Goal: Task Accomplishment & Management: Manage account settings

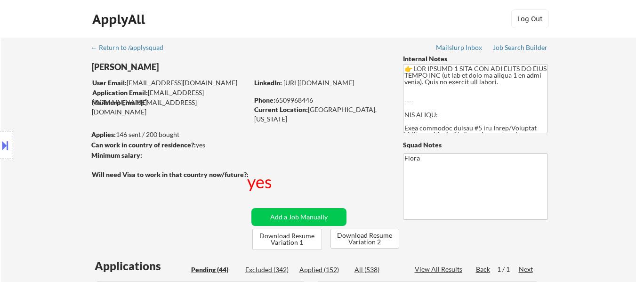
select select ""pending""
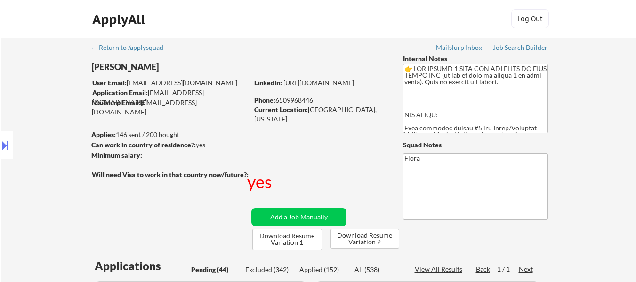
select select ""pending""
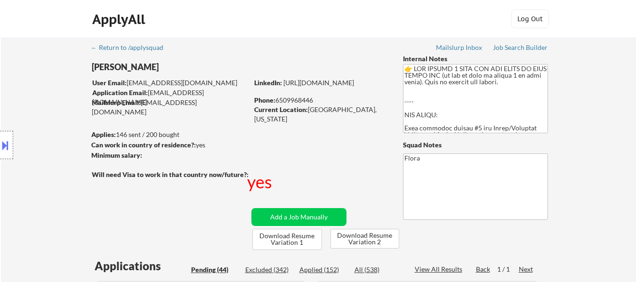
select select ""pending""
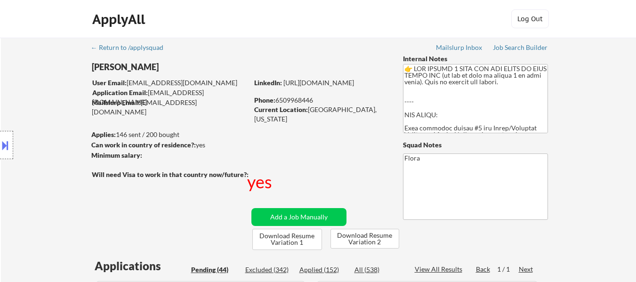
select select ""pending""
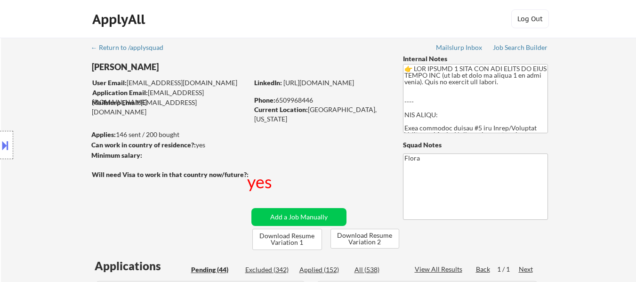
select select ""pending""
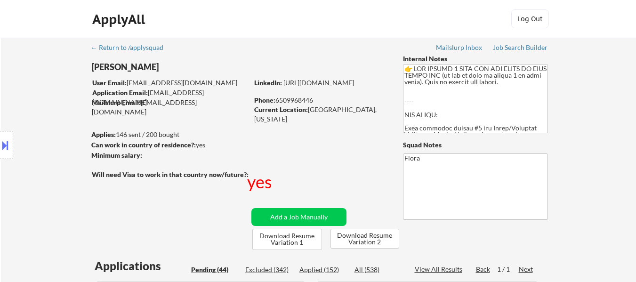
select select ""pending""
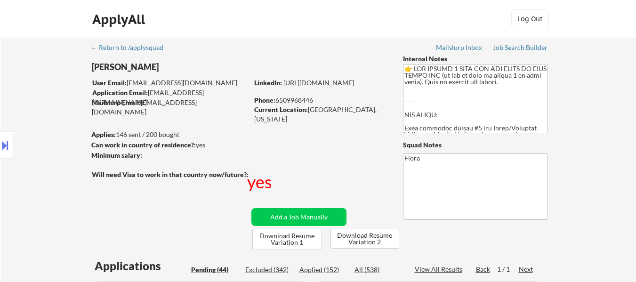
select select ""pending""
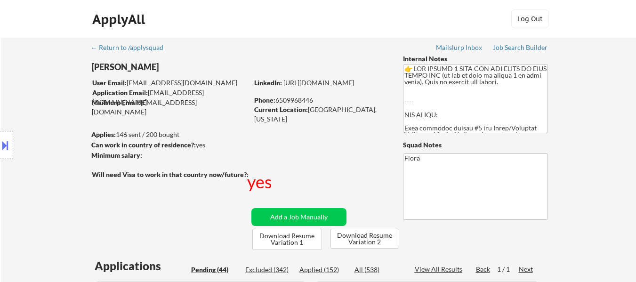
select select ""pending""
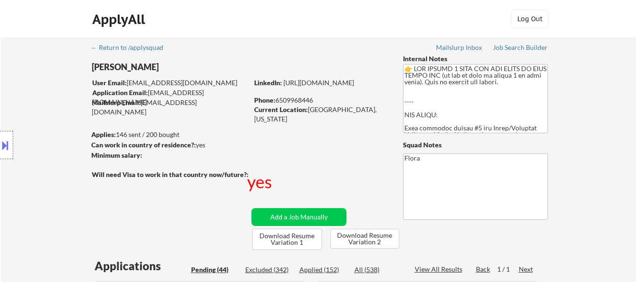
select select ""pending""
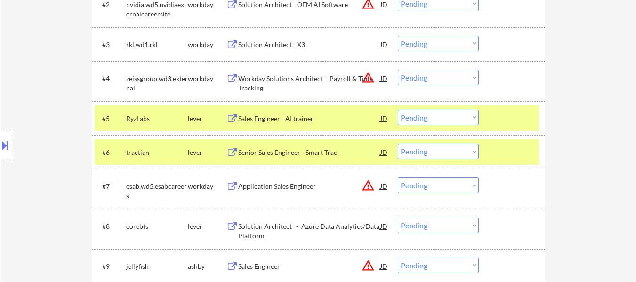
scroll to position [377, 0]
click at [529, 123] on div at bounding box center [513, 118] width 41 height 17
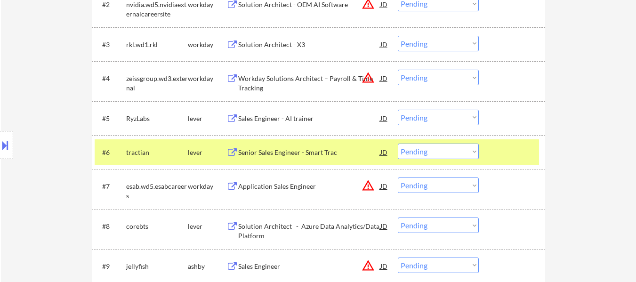
click at [533, 145] on div at bounding box center [513, 152] width 41 height 17
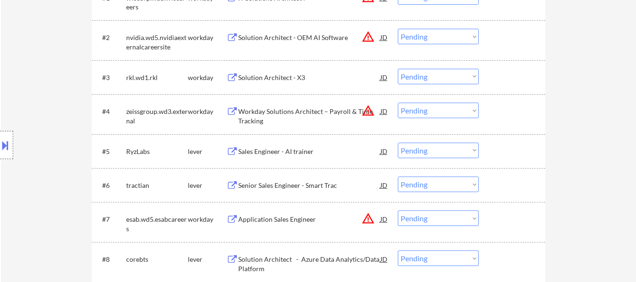
scroll to position [330, 0]
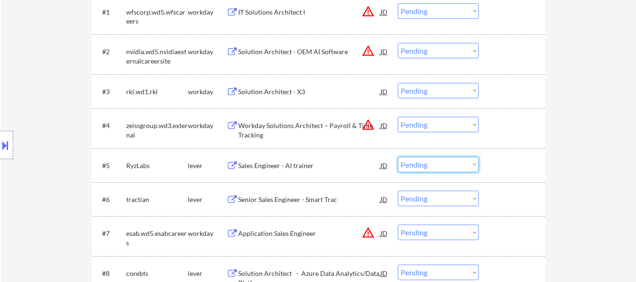
click at [444, 164] on select "Choose an option... Pending Applied Excluded (Questions) Excluded (Expired) Exc…" at bounding box center [438, 165] width 81 height 16
click at [398, 157] on select "Choose an option... Pending Applied Excluded (Questions) Excluded (Expired) Exc…" at bounding box center [438, 165] width 81 height 16
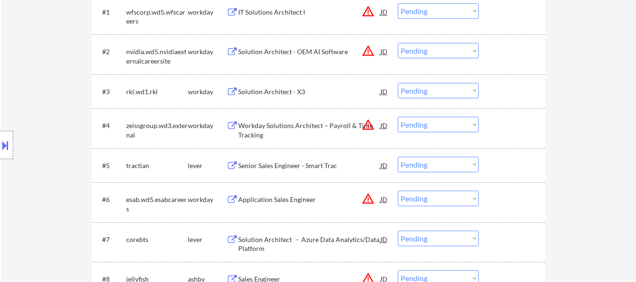
click at [460, 166] on select "Choose an option... Pending Applied Excluded (Questions) Excluded (Expired) Exc…" at bounding box center [438, 165] width 81 height 16
click at [398, 157] on select "Choose an option... Pending Applied Excluded (Questions) Excluded (Expired) Exc…" at bounding box center [438, 165] width 81 height 16
select select ""pending""
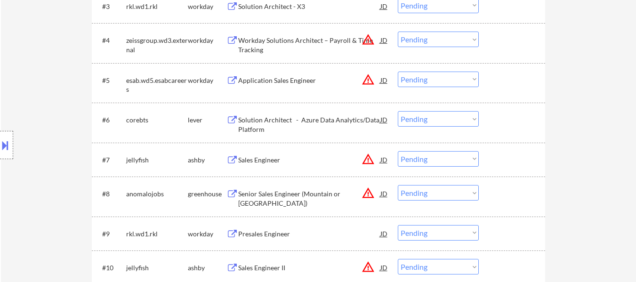
scroll to position [424, 0]
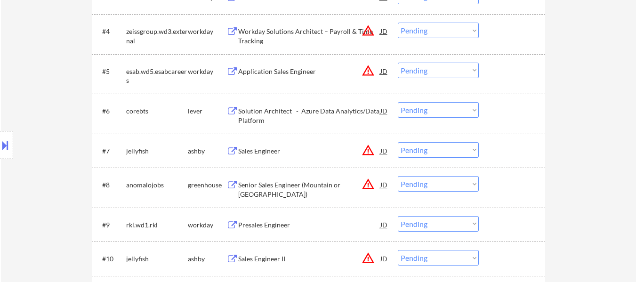
click at [336, 108] on div "Solution Architect - Azure Data Analytics/Data Platform" at bounding box center [309, 115] width 142 height 18
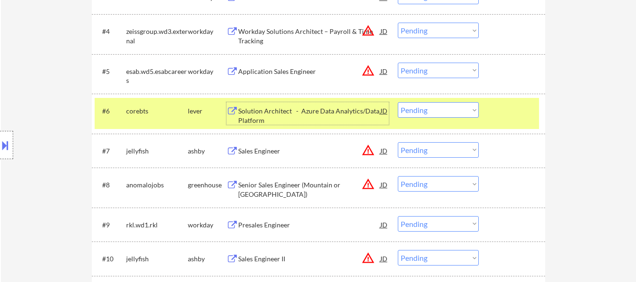
click at [264, 145] on div "Sales Engineer" at bounding box center [309, 150] width 142 height 17
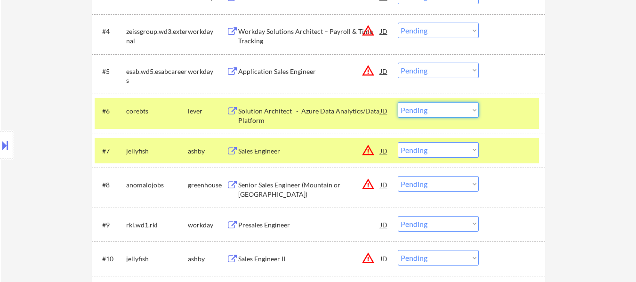
click at [438, 109] on select "Choose an option... Pending Applied Excluded (Questions) Excluded (Expired) Exc…" at bounding box center [438, 110] width 81 height 16
click at [398, 102] on select "Choose an option... Pending Applied Excluded (Questions) Excluded (Expired) Exc…" at bounding box center [438, 110] width 81 height 16
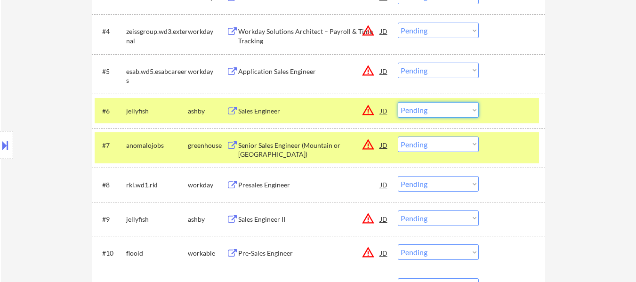
click at [440, 111] on select "Choose an option... Pending Applied Excluded (Questions) Excluded (Expired) Exc…" at bounding box center [438, 110] width 81 height 16
click at [398, 102] on select "Choose an option... Pending Applied Excluded (Questions) Excluded (Expired) Exc…" at bounding box center [438, 110] width 81 height 16
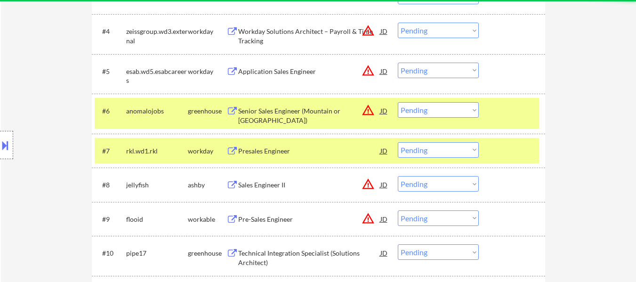
click at [297, 113] on div "Senior Sales Engineer (Mountain or [GEOGRAPHIC_DATA])" at bounding box center [309, 115] width 142 height 18
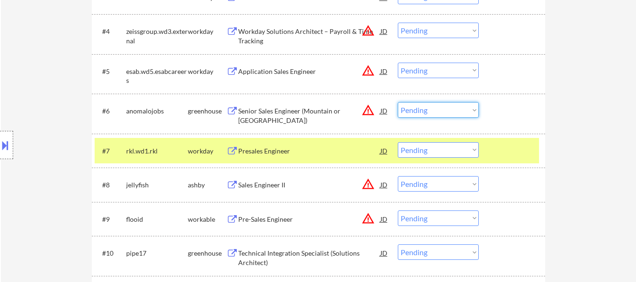
click at [455, 107] on select "Choose an option... Pending Applied Excluded (Questions) Excluded (Expired) Exc…" at bounding box center [438, 110] width 81 height 16
click at [398, 102] on select "Choose an option... Pending Applied Excluded (Questions) Excluded (Expired) Exc…" at bounding box center [438, 110] width 81 height 16
select select ""pending""
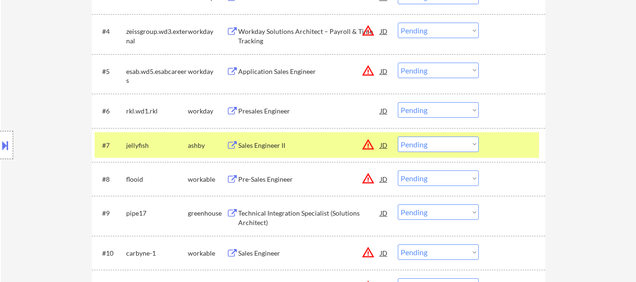
click at [496, 140] on div at bounding box center [513, 145] width 41 height 17
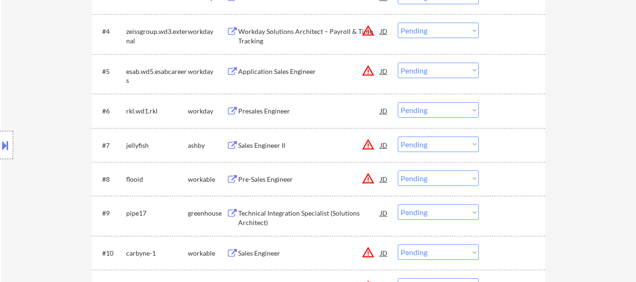
click at [273, 146] on div "Sales Engineer II" at bounding box center [309, 145] width 142 height 9
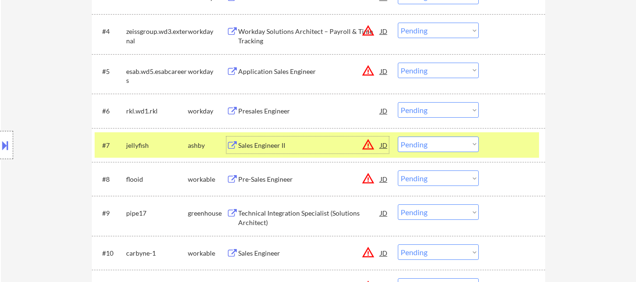
click at [457, 142] on select "Choose an option... Pending Applied Excluded (Questions) Excluded (Expired) Exc…" at bounding box center [438, 145] width 81 height 16
click at [398, 137] on select "Choose an option... Pending Applied Excluded (Questions) Excluded (Expired) Exc…" at bounding box center [438, 145] width 81 height 16
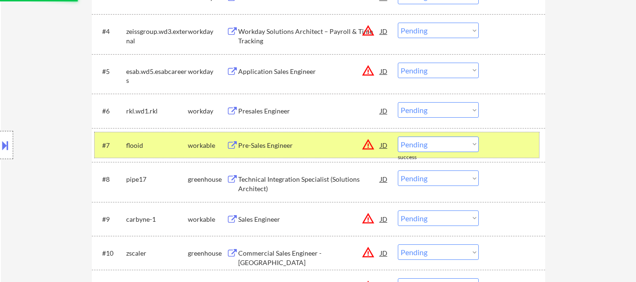
click at [498, 147] on div at bounding box center [513, 145] width 41 height 17
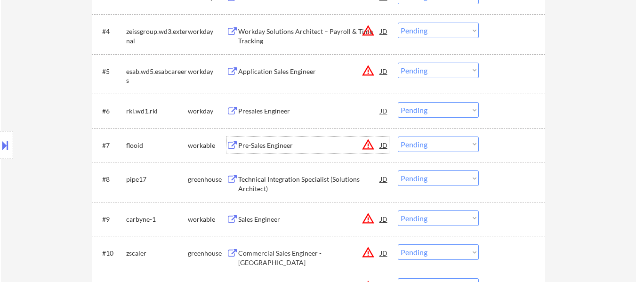
click at [262, 144] on div "Pre-Sales Engineer" at bounding box center [309, 145] width 142 height 9
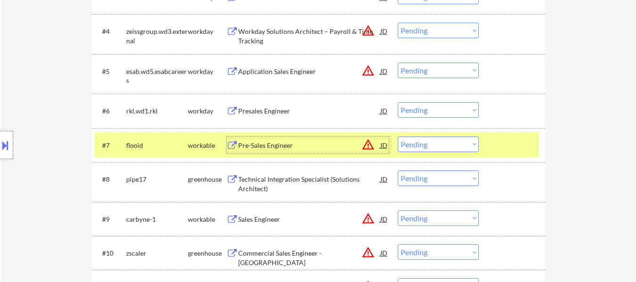
click at [466, 145] on select "Choose an option... Pending Applied Excluded (Questions) Excluded (Expired) Exc…" at bounding box center [438, 145] width 81 height 16
click at [398, 137] on select "Choose an option... Pending Applied Excluded (Questions) Excluded (Expired) Exc…" at bounding box center [438, 145] width 81 height 16
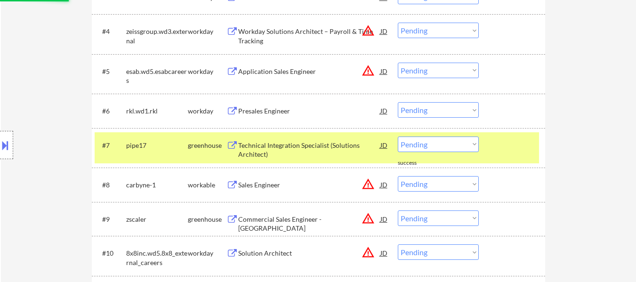
click at [509, 144] on div at bounding box center [513, 145] width 41 height 17
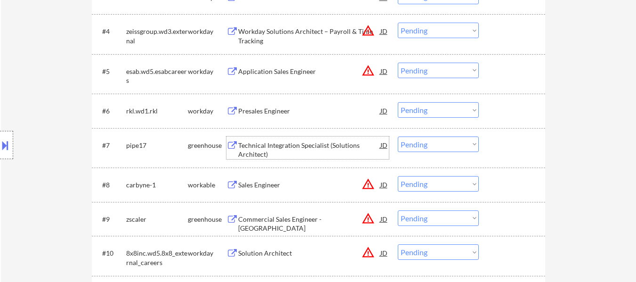
click at [303, 142] on div "Technical Integration Specialist (Solutions Architect)" at bounding box center [309, 150] width 142 height 18
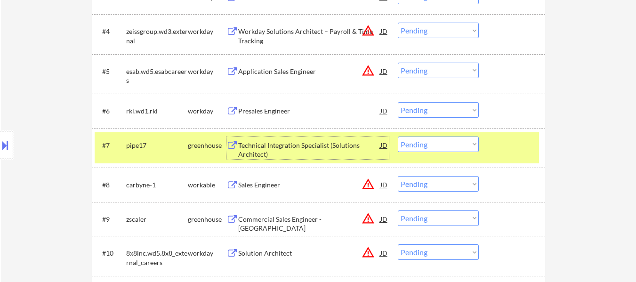
click at [473, 145] on select "Choose an option... Pending Applied Excluded (Questions) Excluded (Expired) Exc…" at bounding box center [438, 145] width 81 height 16
click at [398, 137] on select "Choose an option... Pending Applied Excluded (Questions) Excluded (Expired) Exc…" at bounding box center [438, 145] width 81 height 16
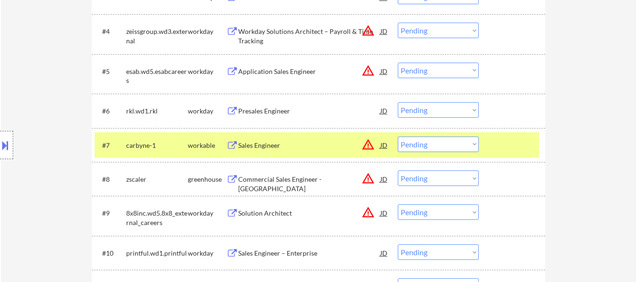
click at [507, 147] on div at bounding box center [513, 145] width 41 height 17
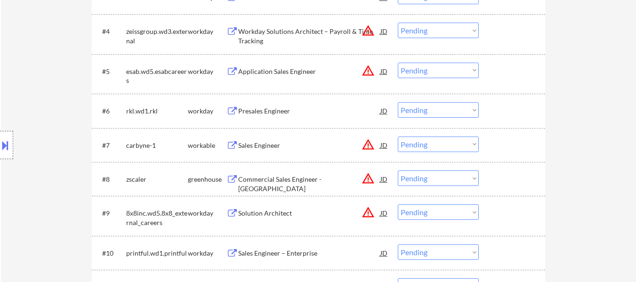
click at [281, 143] on div "Sales Engineer" at bounding box center [309, 145] width 142 height 9
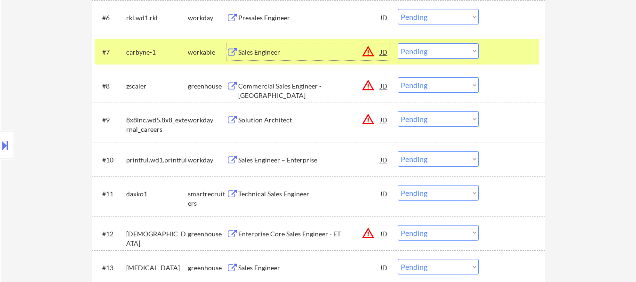
scroll to position [518, 0]
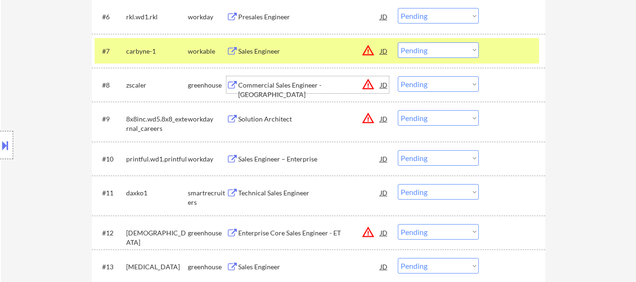
click at [309, 87] on div "Commercial Sales Engineer - [GEOGRAPHIC_DATA]" at bounding box center [309, 90] width 142 height 18
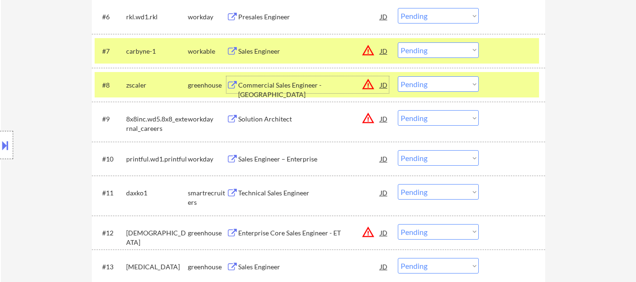
click at [445, 48] on select "Choose an option... Pending Applied Excluded (Questions) Excluded (Expired) Exc…" at bounding box center [438, 50] width 81 height 16
click at [398, 42] on select "Choose an option... Pending Applied Excluded (Questions) Excluded (Expired) Exc…" at bounding box center [438, 50] width 81 height 16
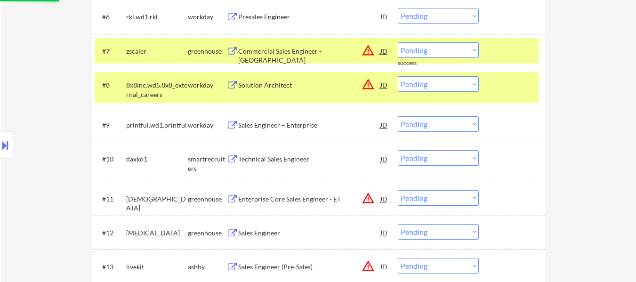
click at [493, 59] on div at bounding box center [513, 50] width 41 height 17
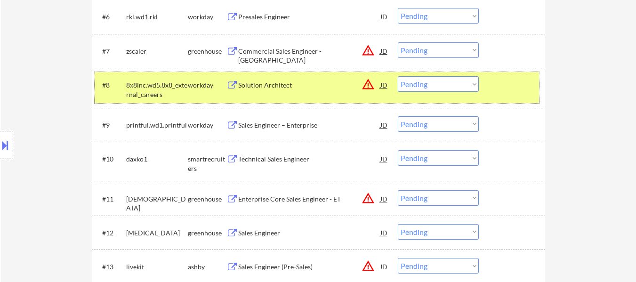
click at [496, 87] on div at bounding box center [513, 84] width 41 height 17
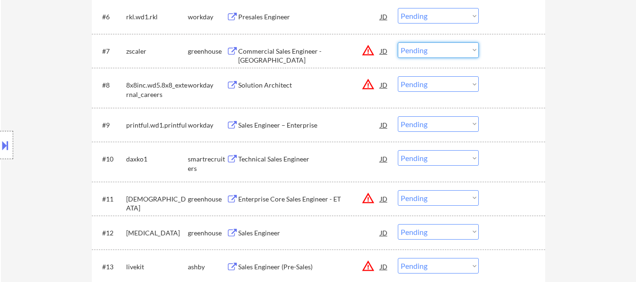
click at [449, 49] on select "Choose an option... Pending Applied Excluded (Questions) Excluded (Expired) Exc…" at bounding box center [438, 50] width 81 height 16
click at [398, 42] on select "Choose an option... Pending Applied Excluded (Questions) Excluded (Expired) Exc…" at bounding box center [438, 50] width 81 height 16
select select ""pending""
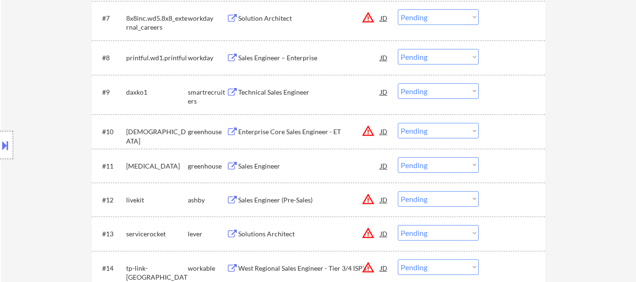
scroll to position [565, 0]
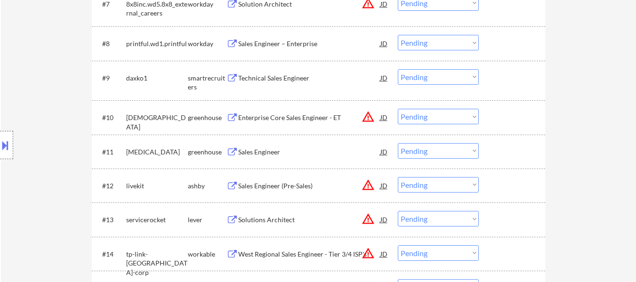
click at [277, 77] on div "Technical Sales Engineer" at bounding box center [309, 77] width 142 height 9
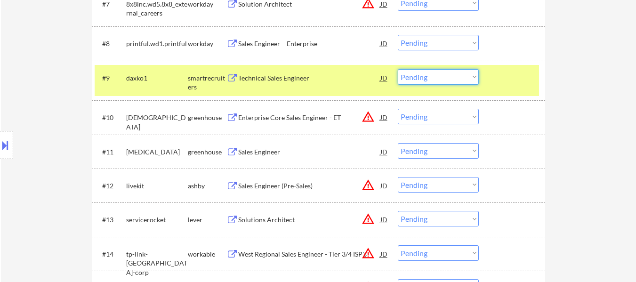
click at [457, 79] on select "Choose an option... Pending Applied Excluded (Questions) Excluded (Expired) Exc…" at bounding box center [438, 77] width 81 height 16
click at [398, 69] on select "Choose an option... Pending Applied Excluded (Questions) Excluded (Expired) Exc…" at bounding box center [438, 77] width 81 height 16
select select ""pending""
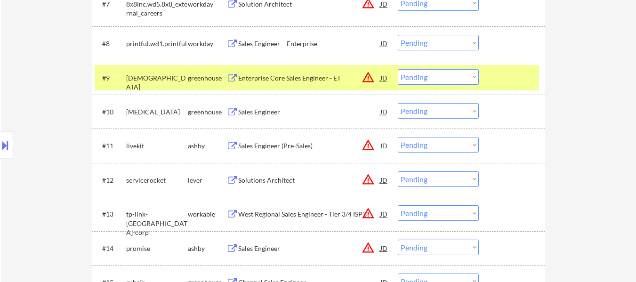
select select ""PLACEHOLDER_1427118222253""
select select ""pending""
select select ""PLACEHOLDER_1427118222253""
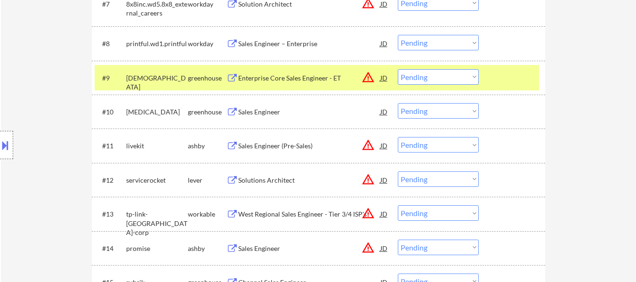
select select ""PLACEHOLDER_1427118222253""
select select ""pending""
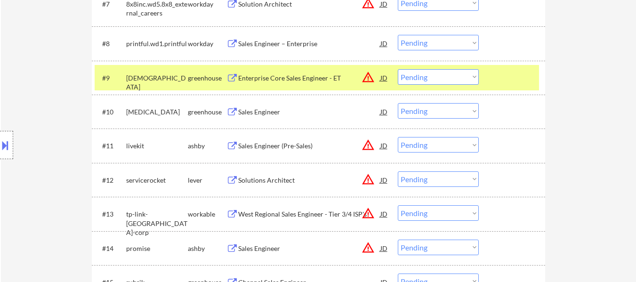
select select ""pending""
